Goal: Find specific page/section: Find specific page/section

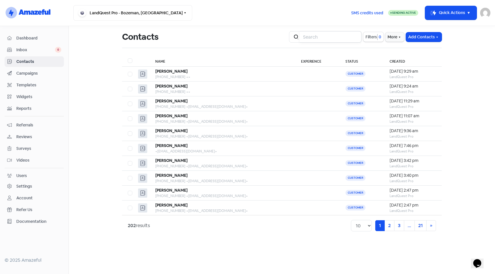
click at [321, 39] on input "search" at bounding box center [331, 36] width 62 height 11
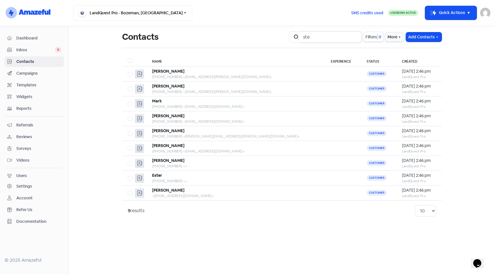
type input "stev"
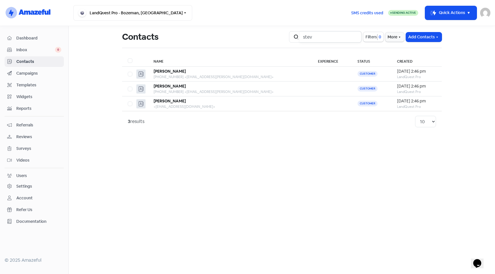
click at [355, 38] on input "stev" at bounding box center [331, 36] width 62 height 11
click at [355, 37] on input "stev" at bounding box center [331, 36] width 62 height 11
